Goal: Entertainment & Leisure: Consume media (video, audio)

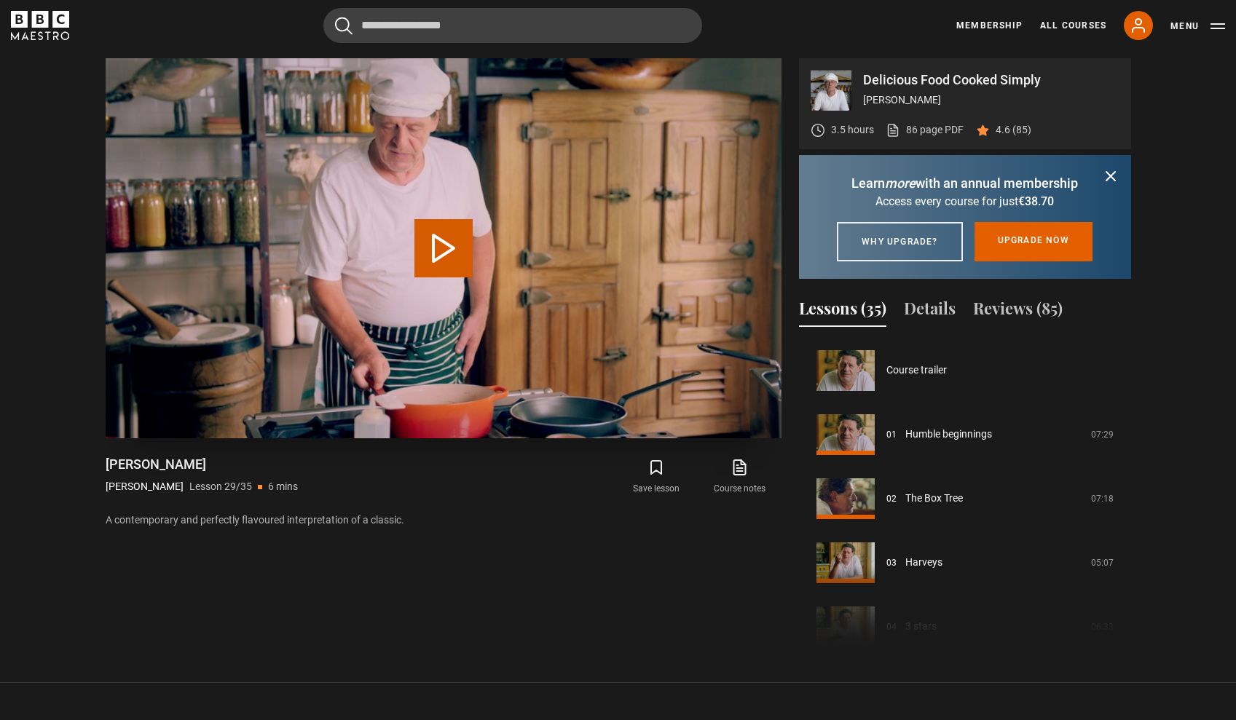
scroll to position [1794, 0]
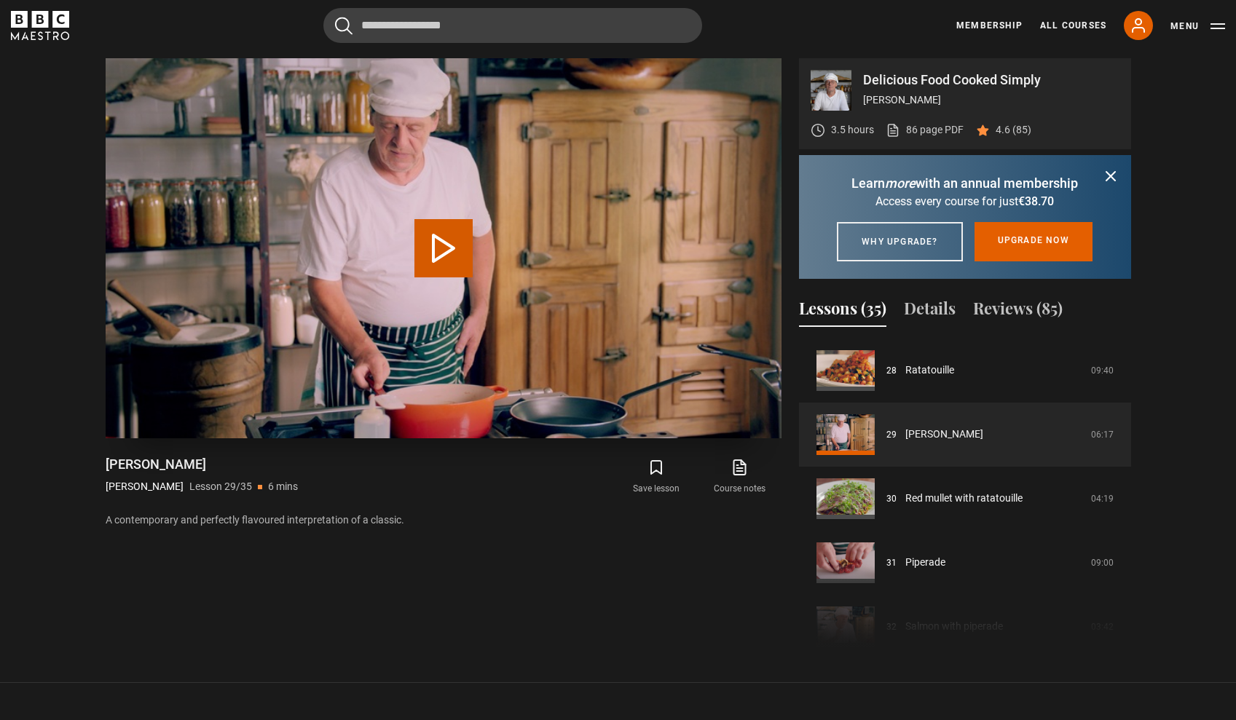
click at [441, 256] on button "Play Lesson Imam bayildi" at bounding box center [443, 248] width 58 height 58
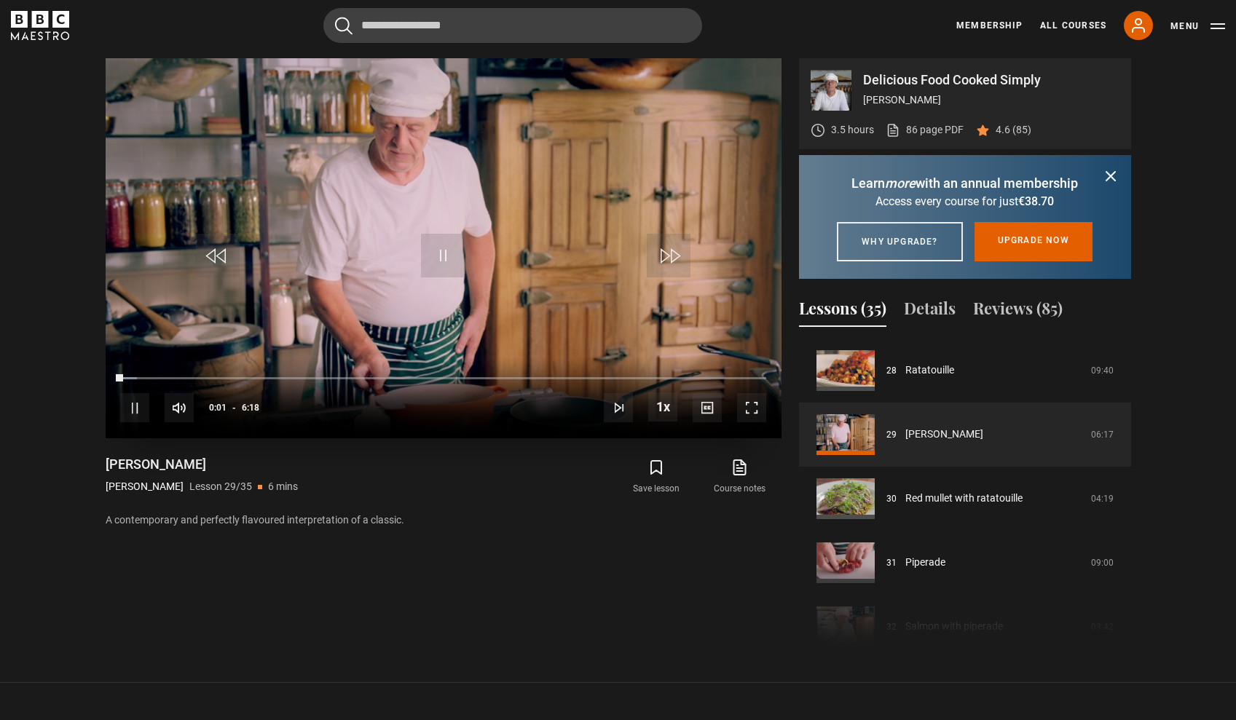
click at [751, 402] on span "Video Player" at bounding box center [751, 407] width 29 height 29
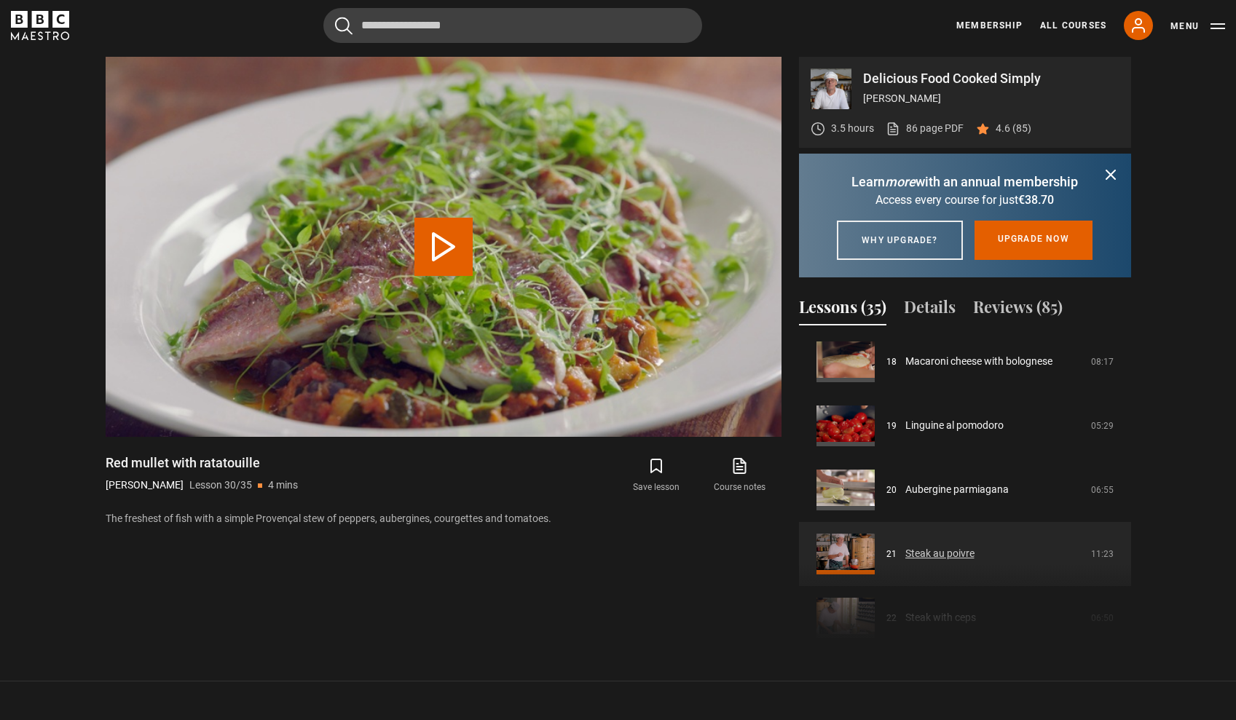
scroll to position [1159, 0]
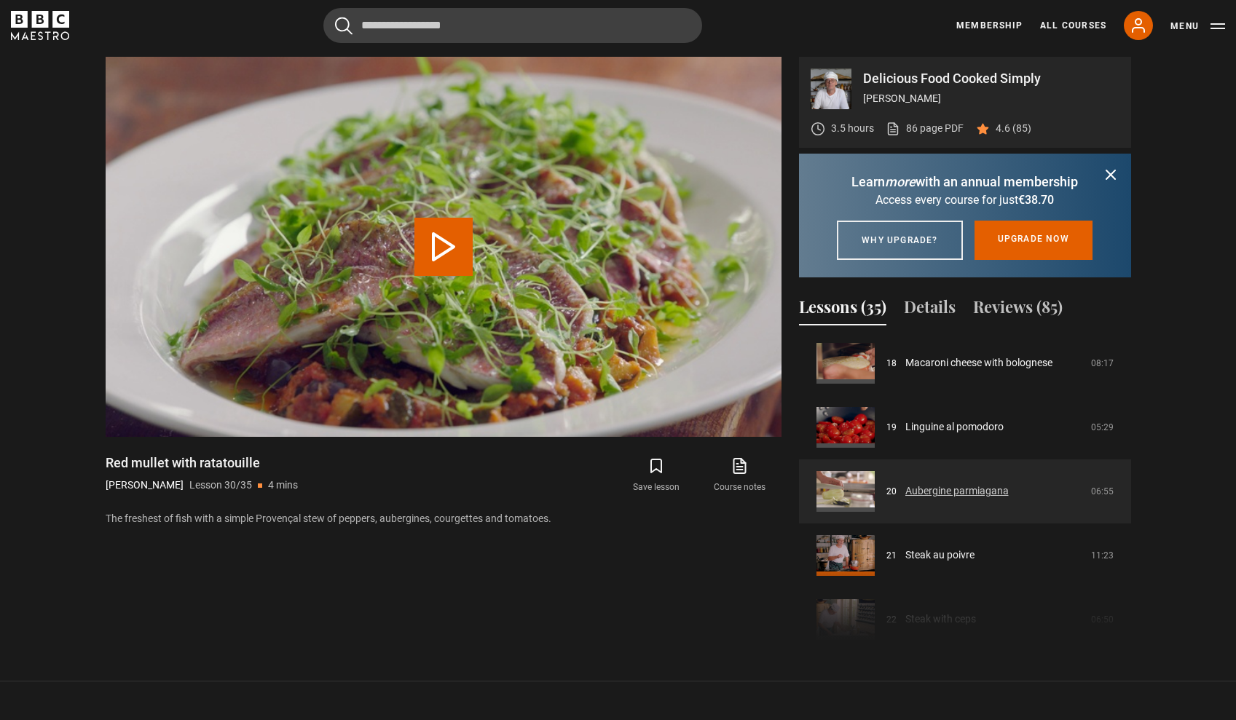
click at [954, 499] on link "Aubergine parmiagana" at bounding box center [956, 491] width 103 height 15
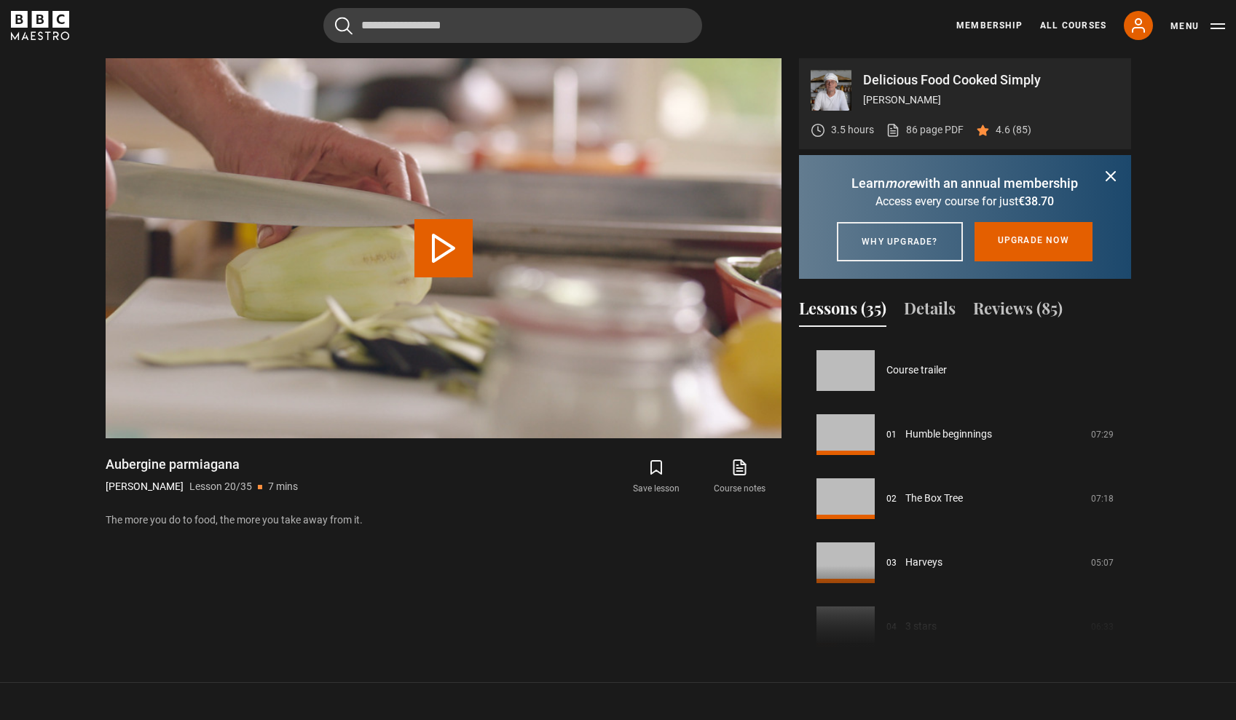
scroll to position [1218, 0]
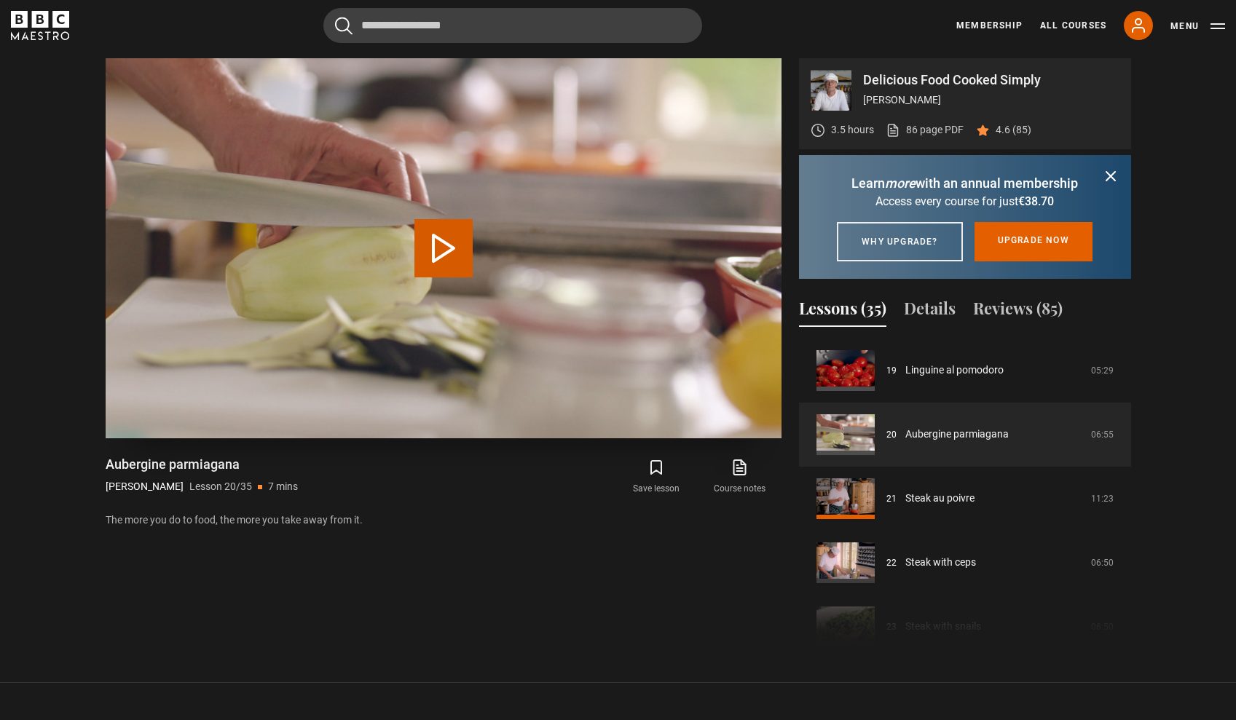
click at [447, 249] on button "Play Lesson Aubergine parmiagana" at bounding box center [443, 248] width 58 height 58
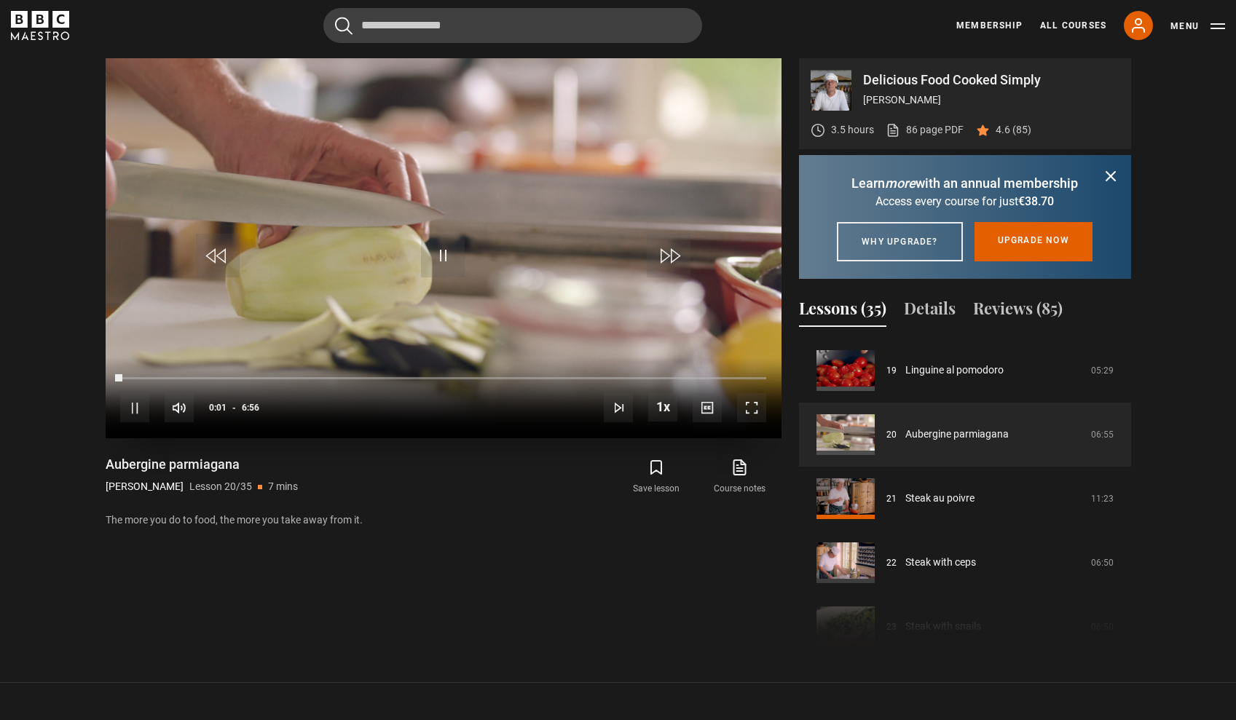
click at [748, 407] on span "Video Player" at bounding box center [751, 407] width 29 height 29
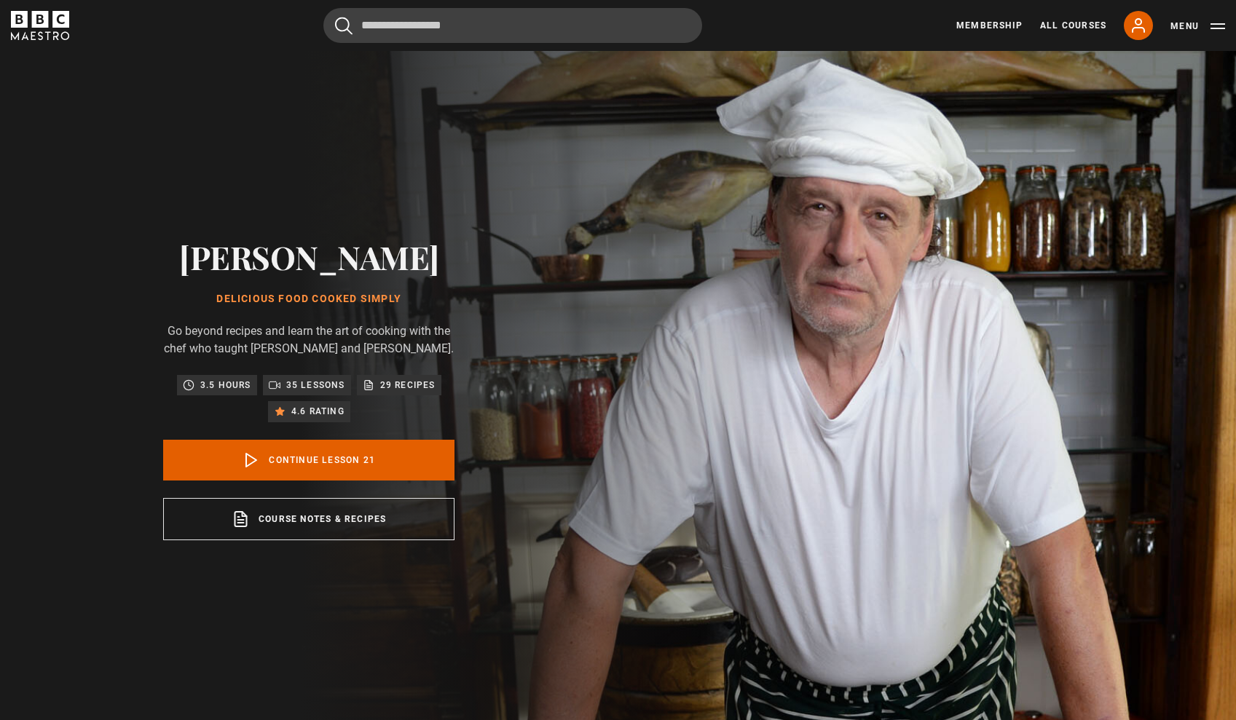
scroll to position [0, 6]
click at [1130, 26] on icon at bounding box center [1138, 25] width 17 height 17
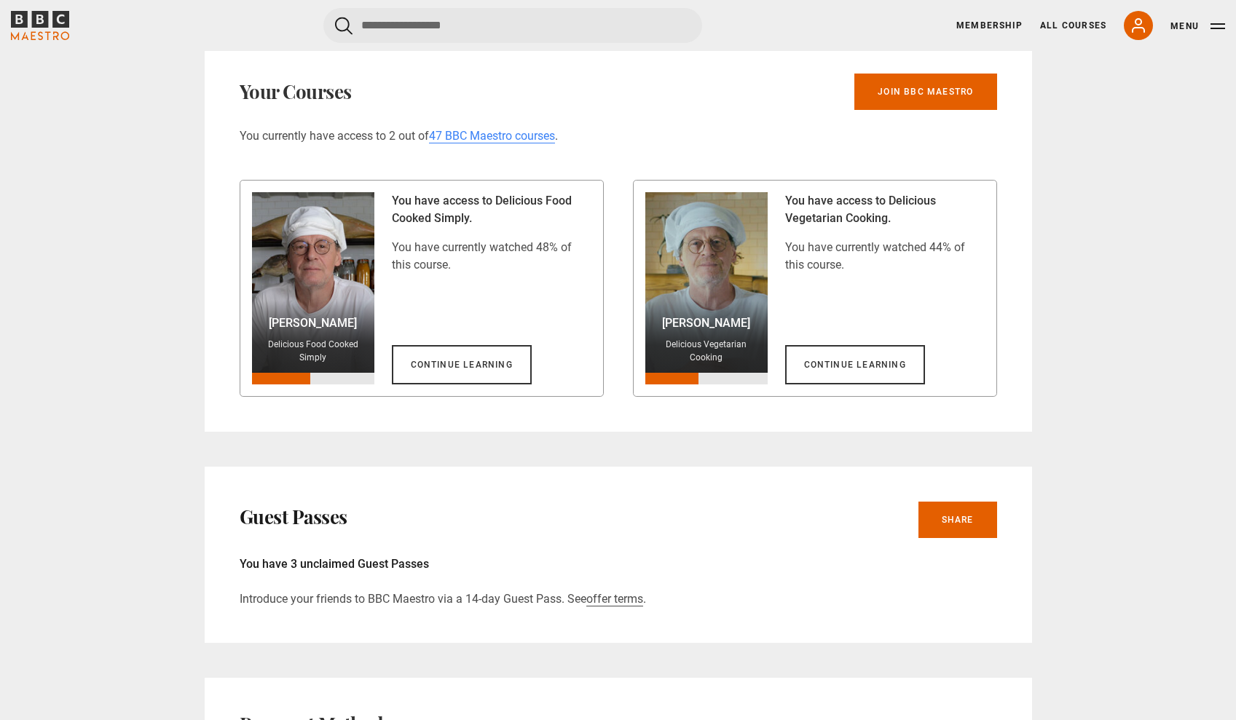
scroll to position [787, 0]
click at [853, 368] on link "Continue learning" at bounding box center [855, 363] width 140 height 39
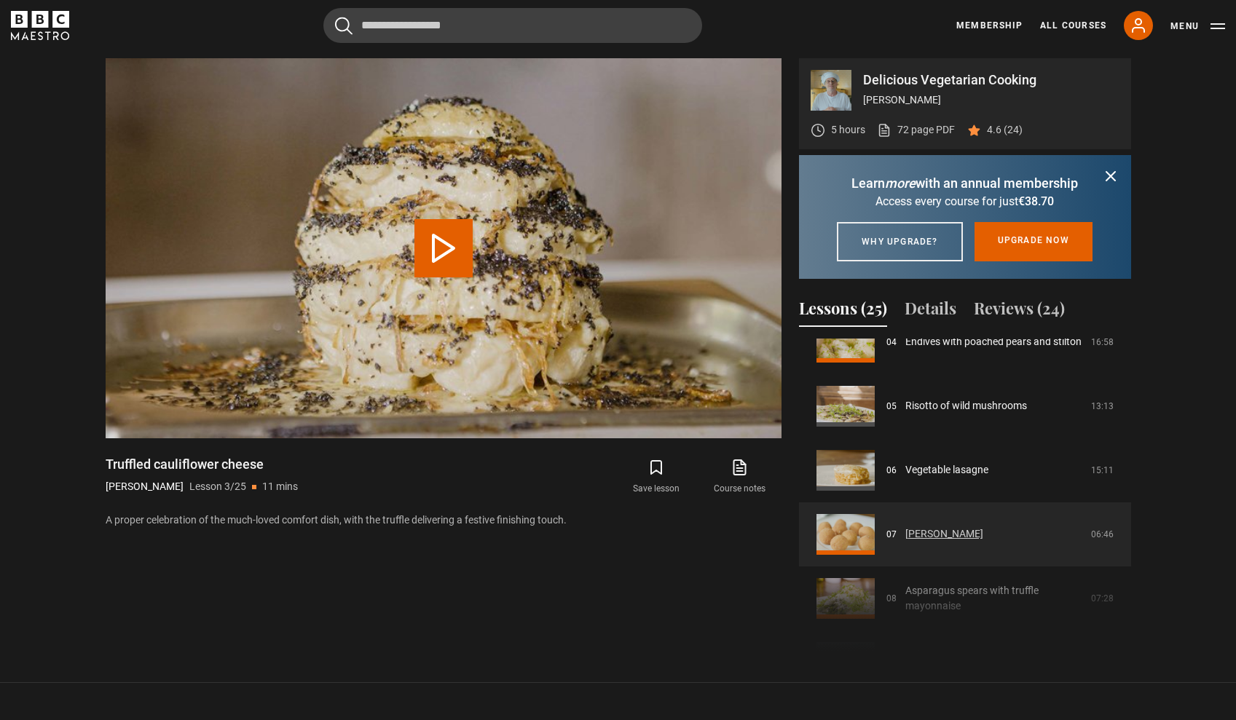
scroll to position [267, 0]
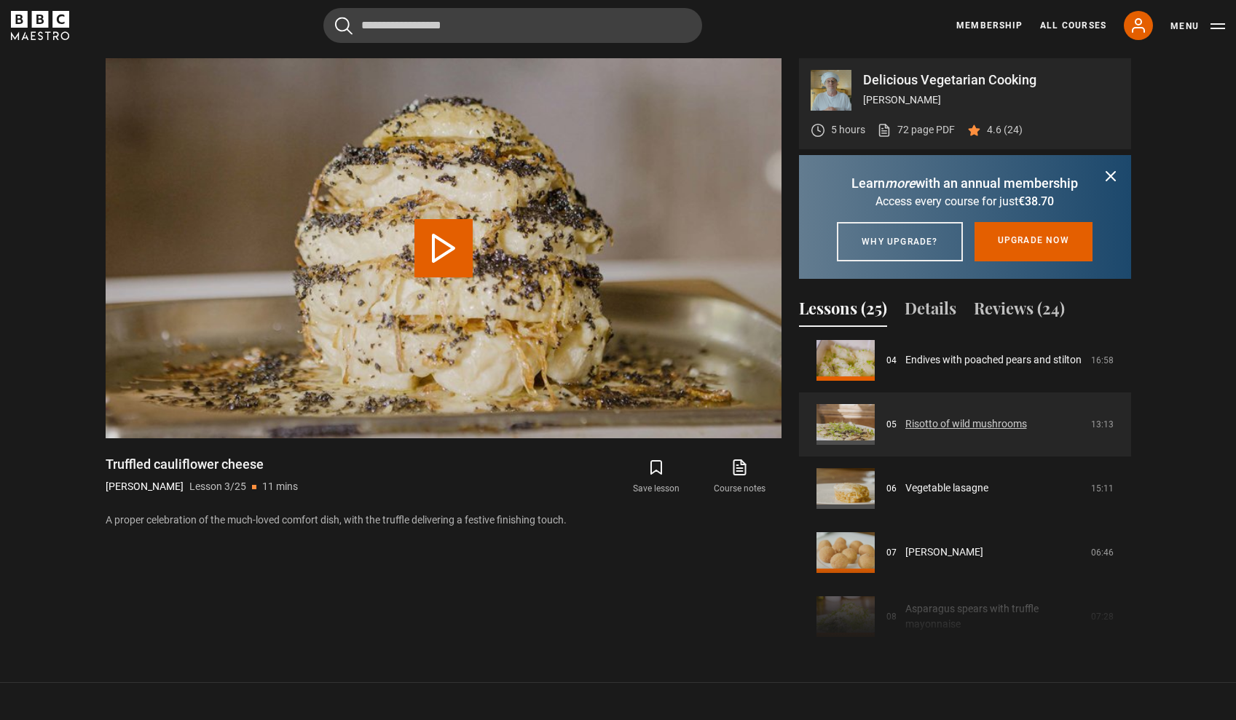
click at [949, 432] on link "Risotto of wild mushrooms" at bounding box center [966, 424] width 122 height 15
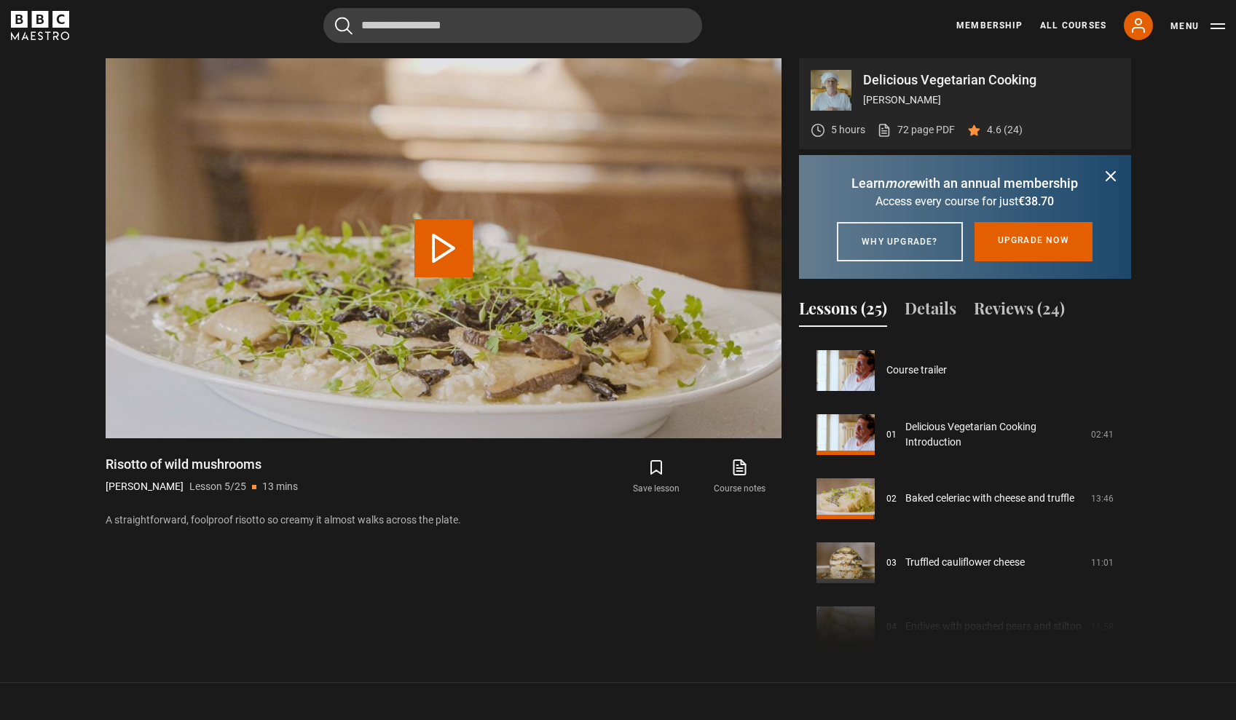
scroll to position [256, 0]
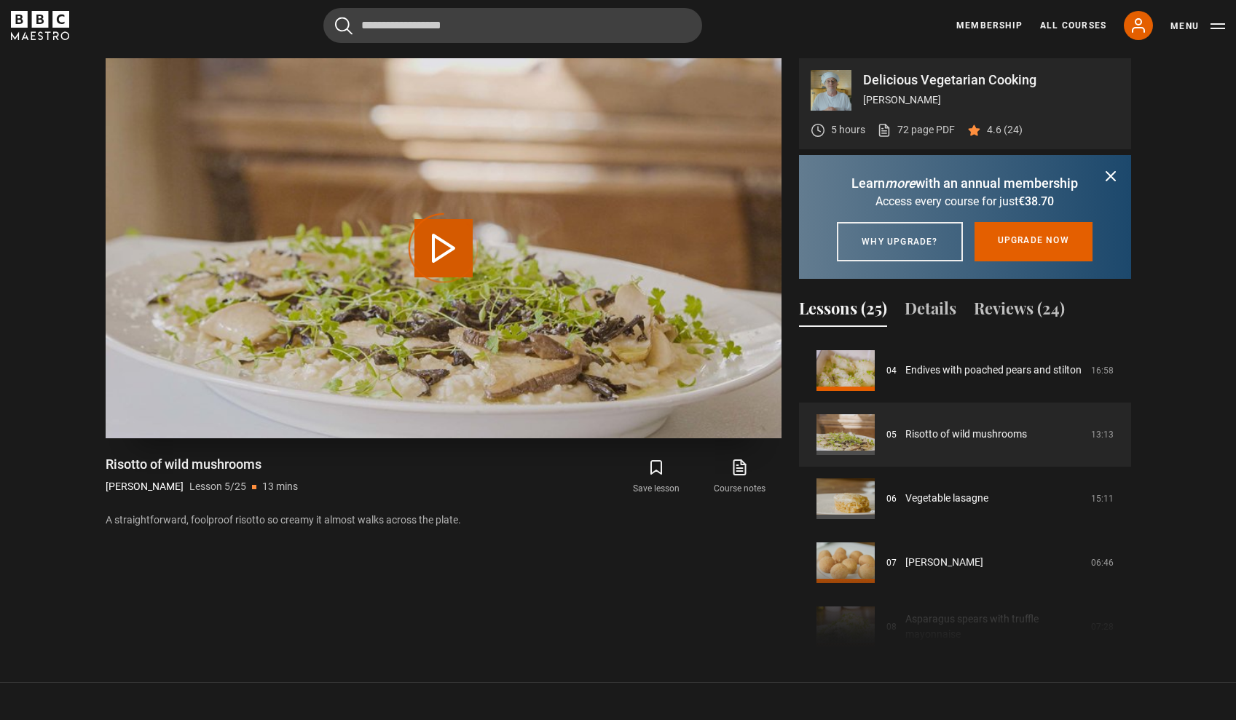
click at [446, 254] on div "Video Player is loading." at bounding box center [443, 248] width 73 height 73
click at [439, 253] on div "Video Player is loading." at bounding box center [443, 248] width 73 height 73
click at [540, 305] on video "Video Player" at bounding box center [444, 248] width 676 height 380
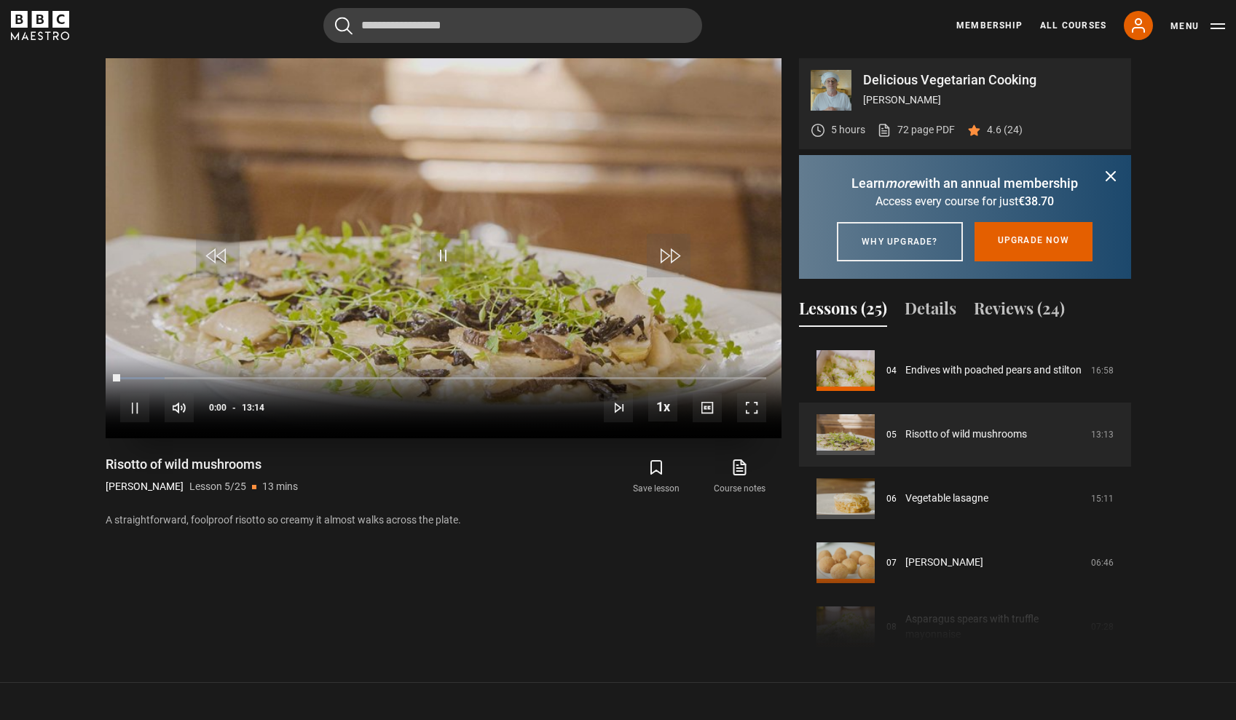
click at [754, 406] on span "Video Player" at bounding box center [751, 407] width 29 height 29
click at [749, 406] on span "Video Player" at bounding box center [751, 407] width 29 height 29
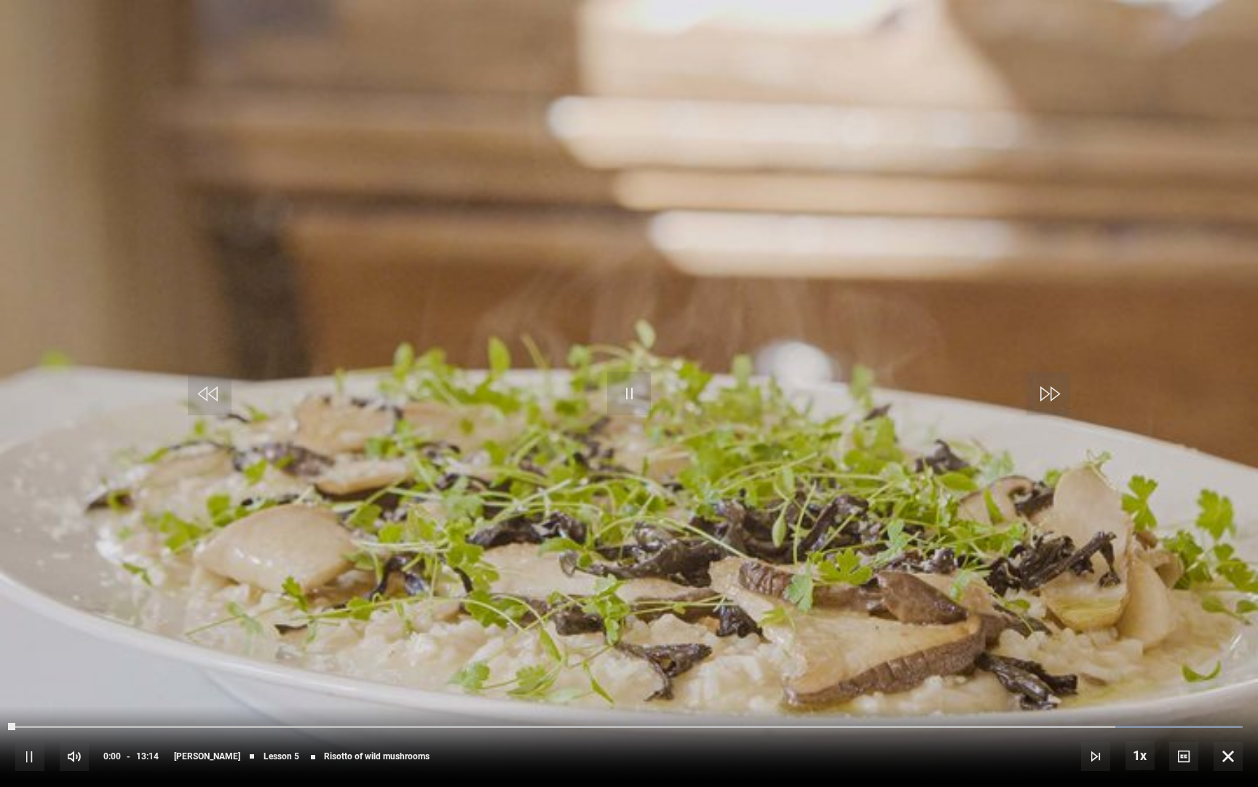
click at [628, 393] on span "Video Player" at bounding box center [629, 393] width 44 height 44
click at [209, 394] on span "Video Player" at bounding box center [210, 393] width 44 height 44
click at [209, 395] on span "Video Player" at bounding box center [210, 393] width 44 height 44
click at [218, 720] on span "[PERSON_NAME]" at bounding box center [207, 756] width 66 height 9
click at [202, 720] on span "[PERSON_NAME]" at bounding box center [207, 756] width 66 height 9
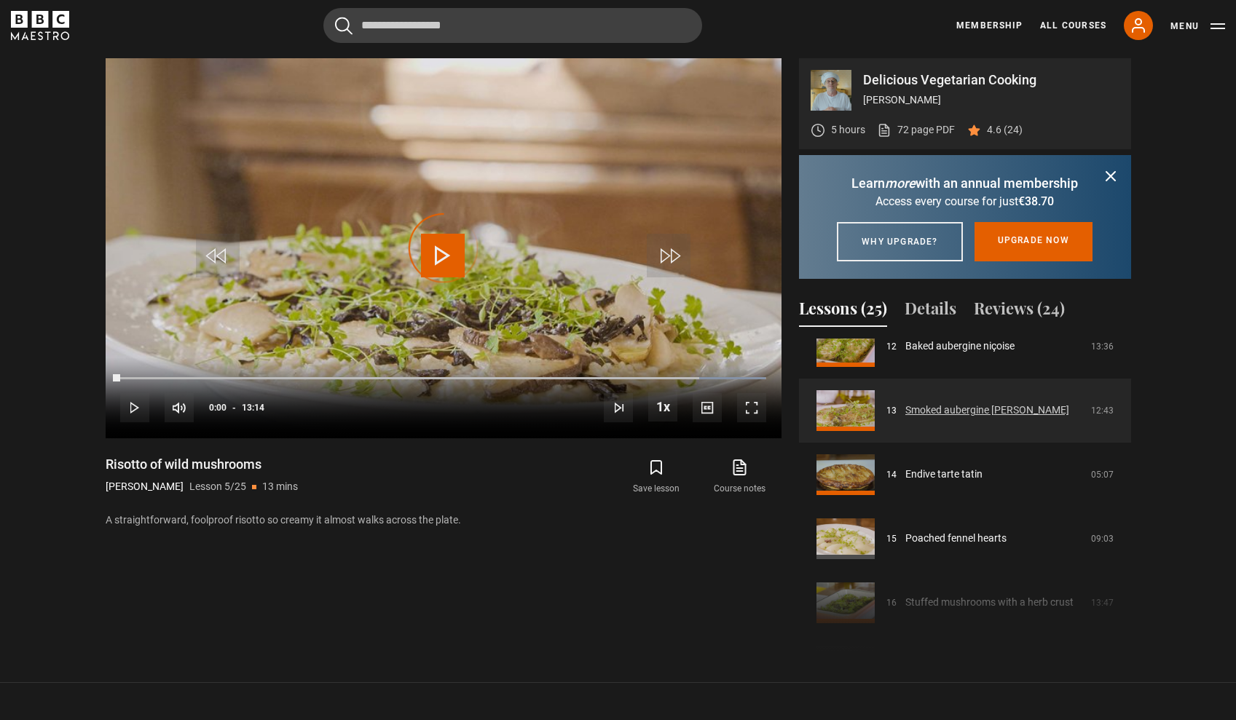
scroll to position [799, 0]
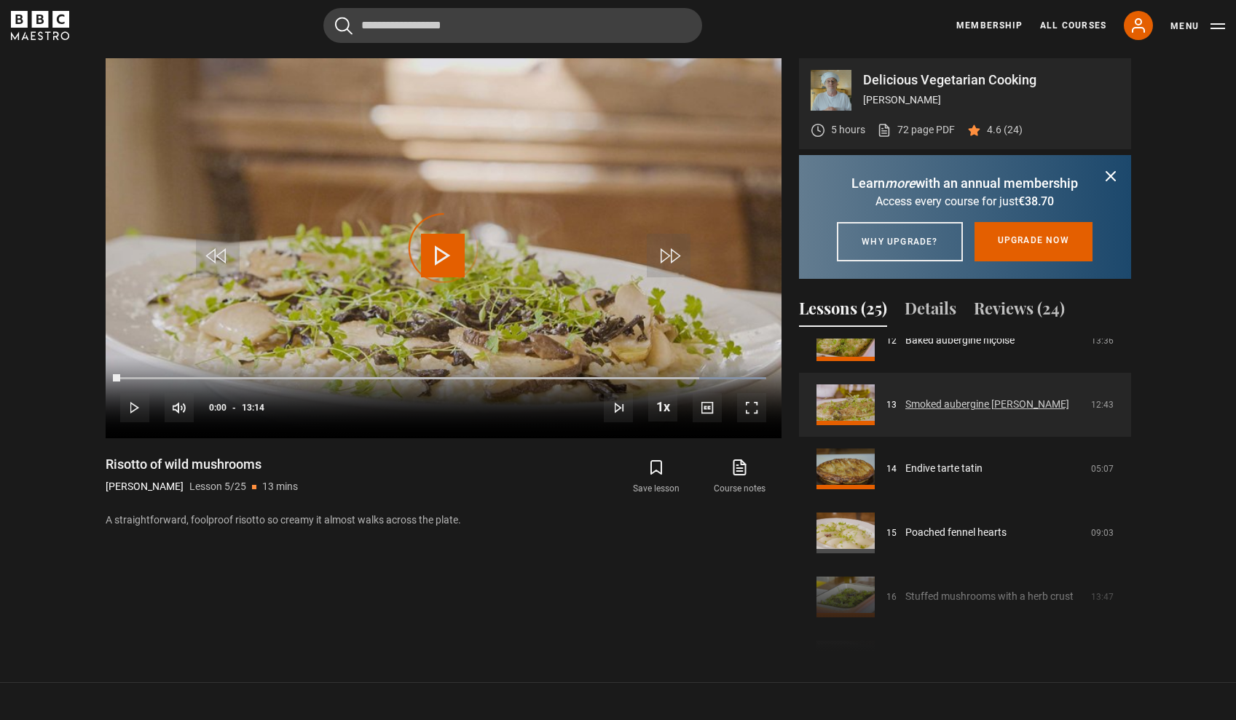
click at [955, 412] on link "Smoked aubergine [PERSON_NAME]" at bounding box center [987, 404] width 164 height 15
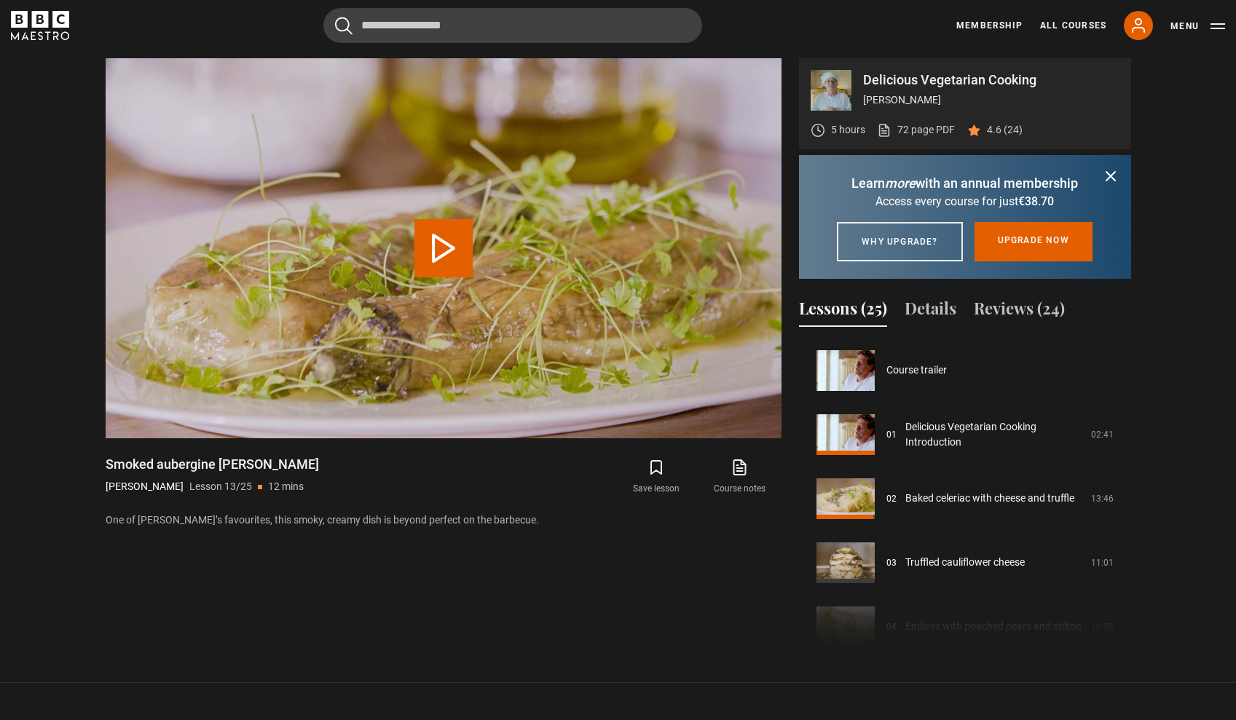
scroll to position [769, 0]
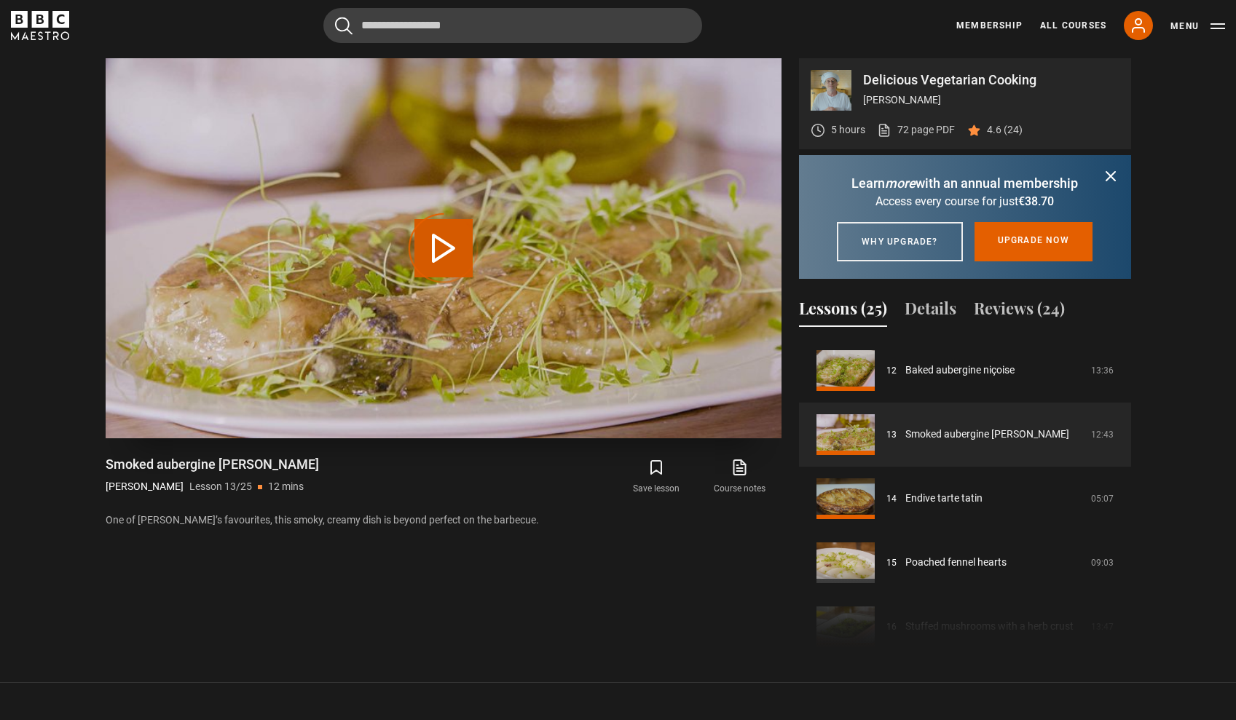
click at [441, 248] on div "Video Player is loading." at bounding box center [443, 248] width 73 height 73
click at [440, 246] on div "Video Player is loading." at bounding box center [443, 248] width 73 height 73
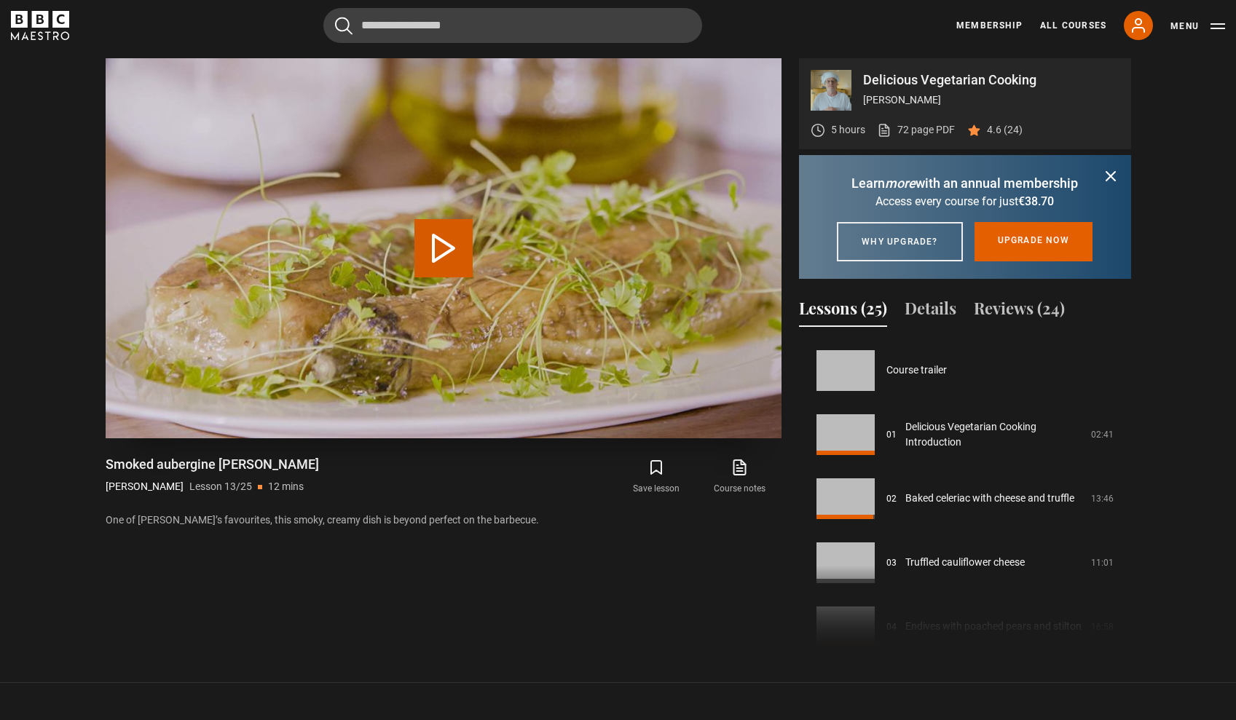
scroll to position [769, 0]
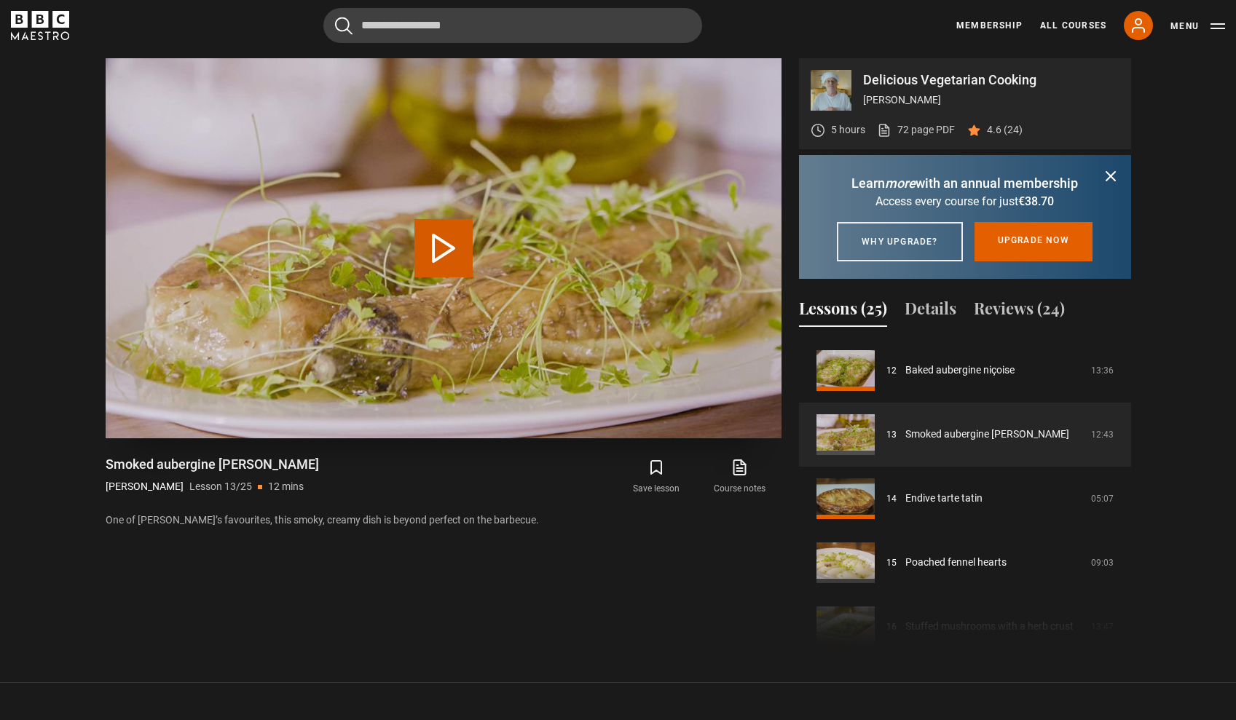
click at [444, 250] on button "Play Lesson Smoked aubergine baba ganoush" at bounding box center [443, 248] width 58 height 58
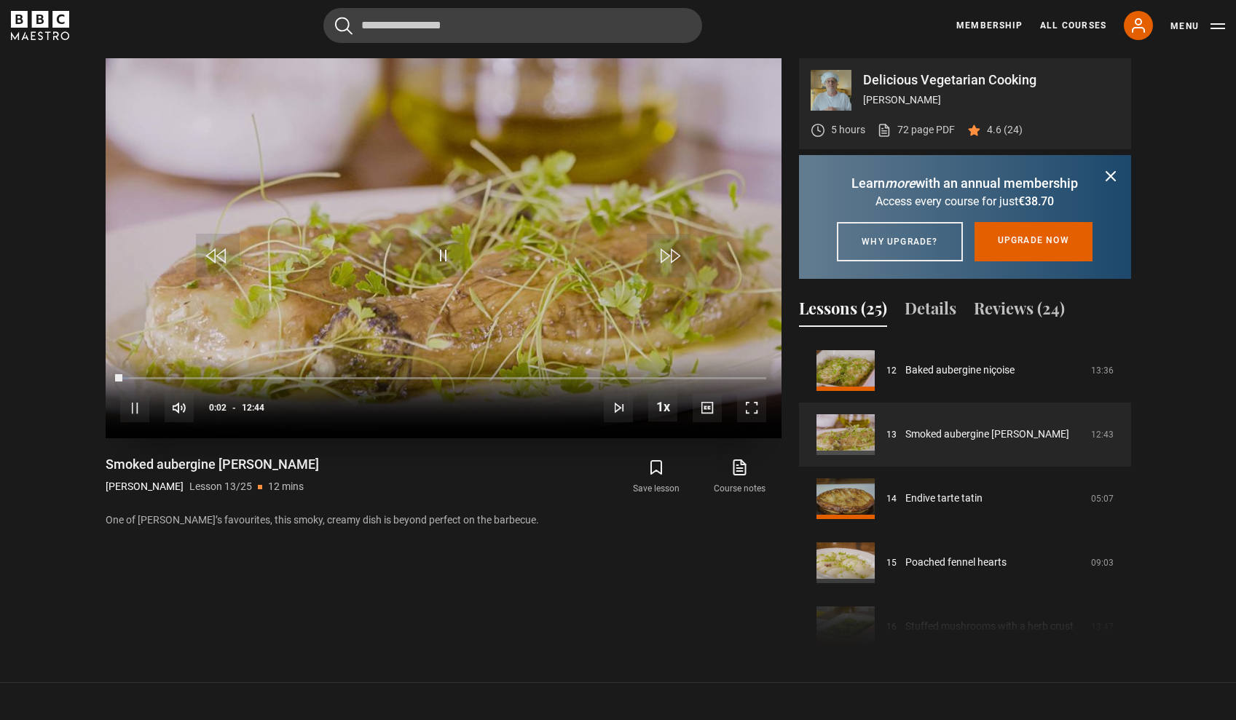
click at [744, 411] on span "Video Player" at bounding box center [751, 407] width 29 height 29
